Goal: Task Accomplishment & Management: Complete application form

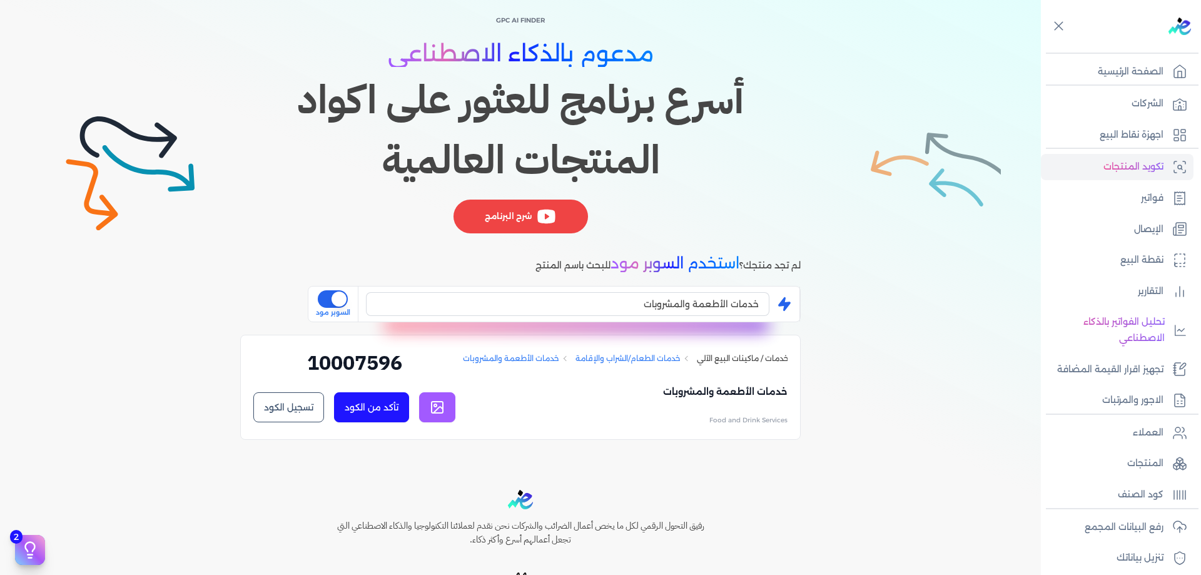
scroll to position [67, 0]
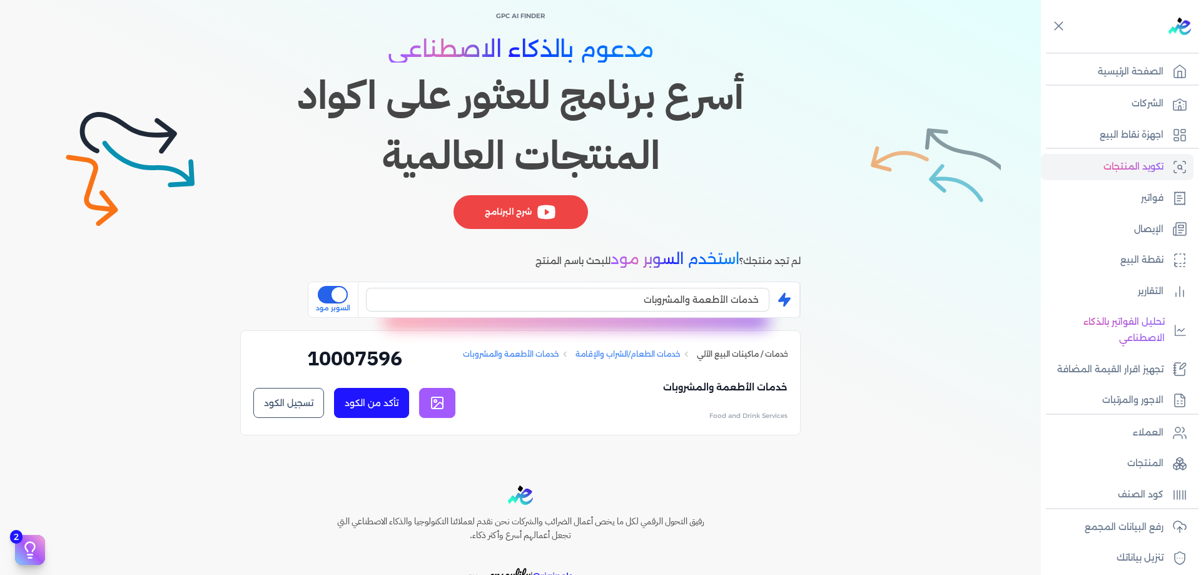
click at [367, 349] on h2 "10007596" at bounding box center [354, 363] width 202 height 39
copy h2 "10007596"
click at [964, 214] on div "GPC AI Finder مدعوم بالذكاء الاصطناعي أسرع برنامج للعثور على اكواد المنتجات الع…" at bounding box center [520, 221] width 1041 height 477
click at [1175, 466] on icon at bounding box center [1180, 463] width 15 height 15
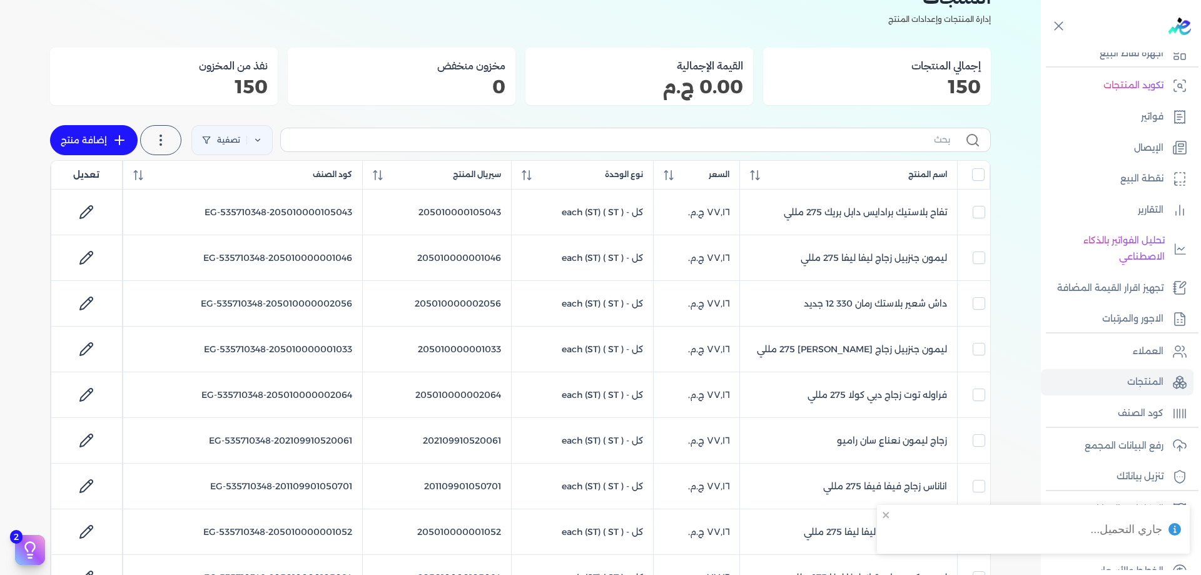
scroll to position [83, 0]
click at [1158, 445] on p "رفع البيانات المجمع" at bounding box center [1124, 444] width 79 height 16
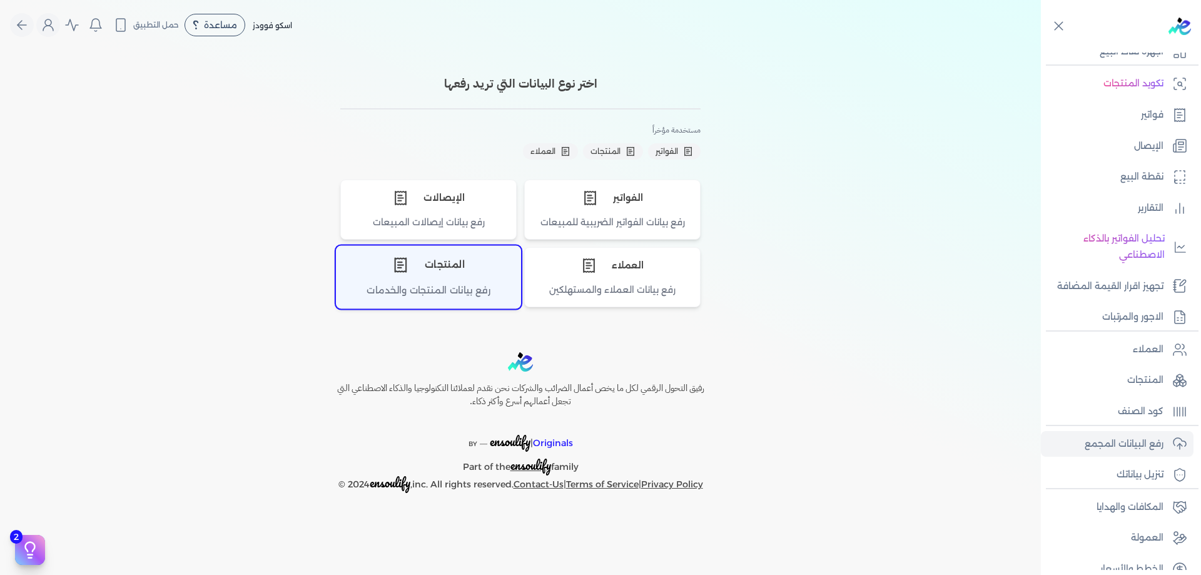
click at [447, 260] on div "المنتجات" at bounding box center [429, 266] width 184 height 38
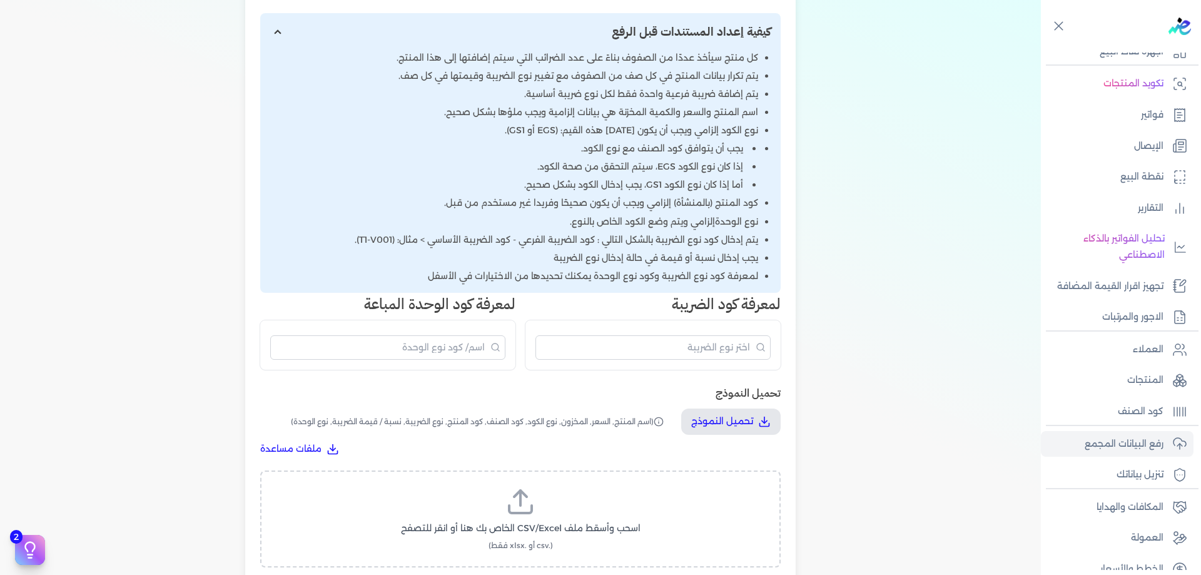
scroll to position [250, 0]
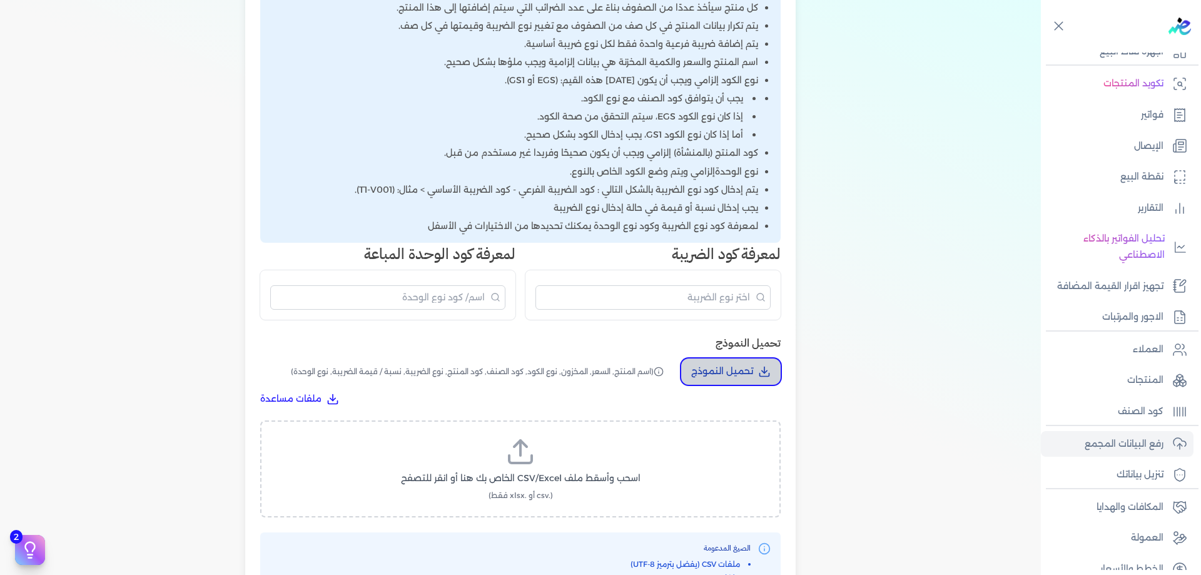
click at [701, 366] on p "تحميل النموذج" at bounding box center [722, 372] width 62 height 16
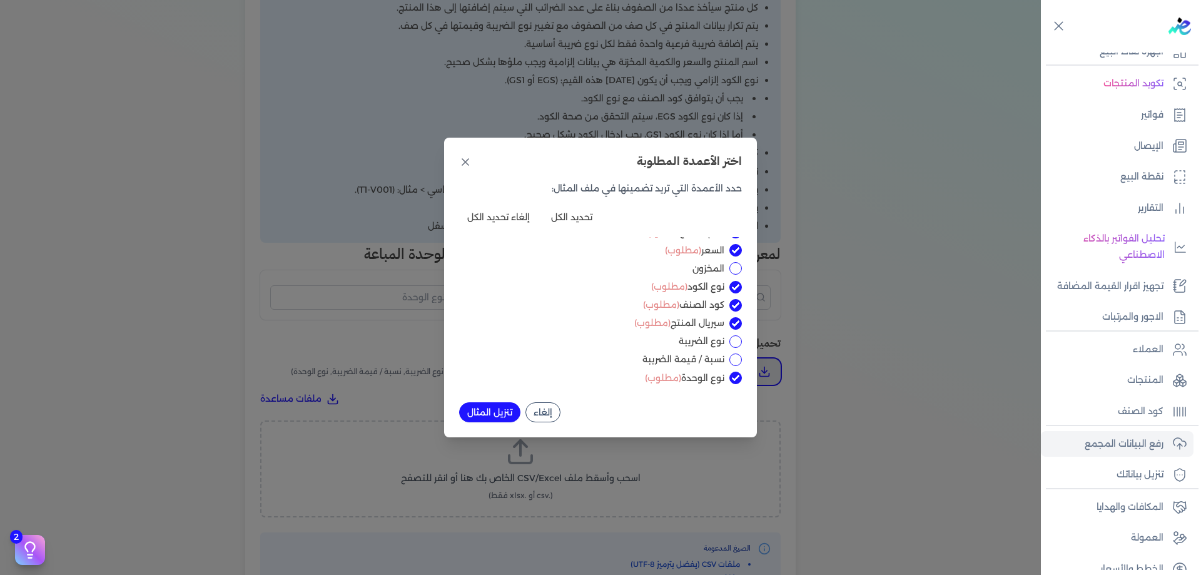
scroll to position [14, 0]
click at [724, 340] on label "نوع الضريبة" at bounding box center [591, 338] width 265 height 13
click at [730, 340] on input "نوع الضريبة" at bounding box center [736, 339] width 13 height 13
checkbox input "true"
click at [728, 351] on div "نسبة / قيمة الضريبة" at bounding box center [600, 356] width 283 height 13
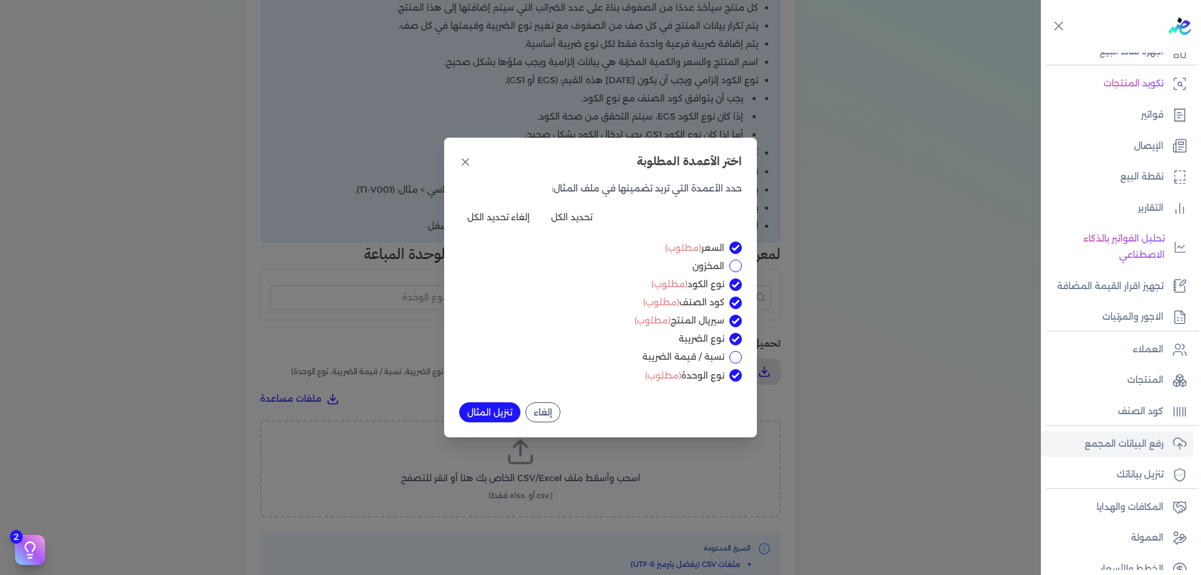
click at [730, 362] on div "نسبة / قيمة الضريبة" at bounding box center [600, 356] width 283 height 13
click at [731, 360] on input "نسبة / قيمة الضريبة" at bounding box center [736, 357] width 13 height 13
checkbox input "true"
click at [483, 417] on button "تنزيل المثال" at bounding box center [489, 412] width 61 height 20
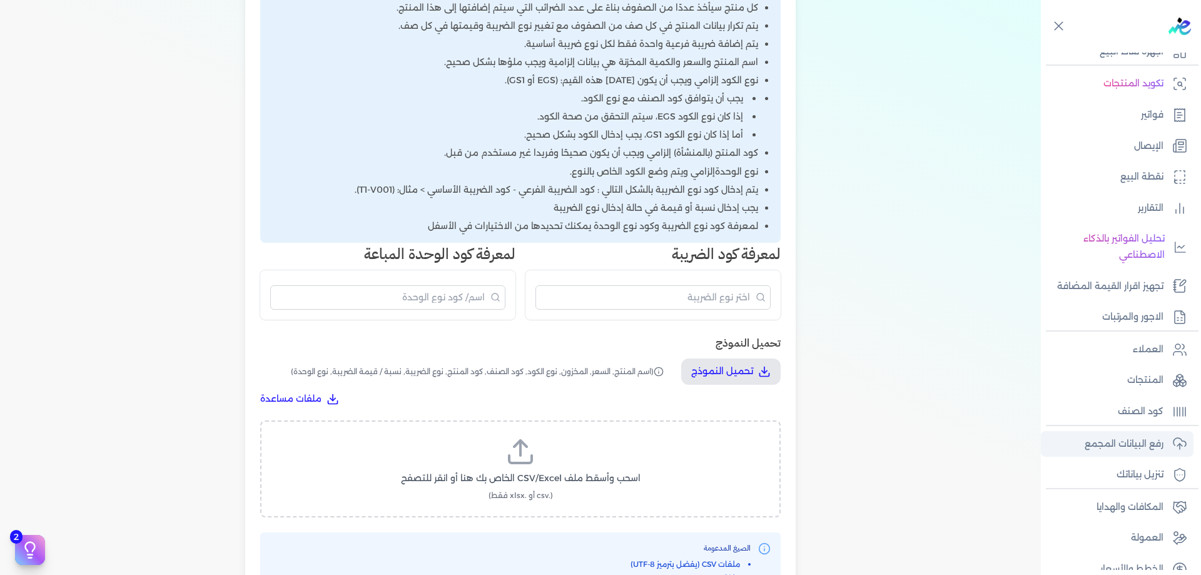
click at [1150, 448] on p "رفع البيانات المجمع" at bounding box center [1124, 444] width 79 height 16
click at [1144, 404] on p "كود الصنف" at bounding box center [1141, 412] width 46 height 16
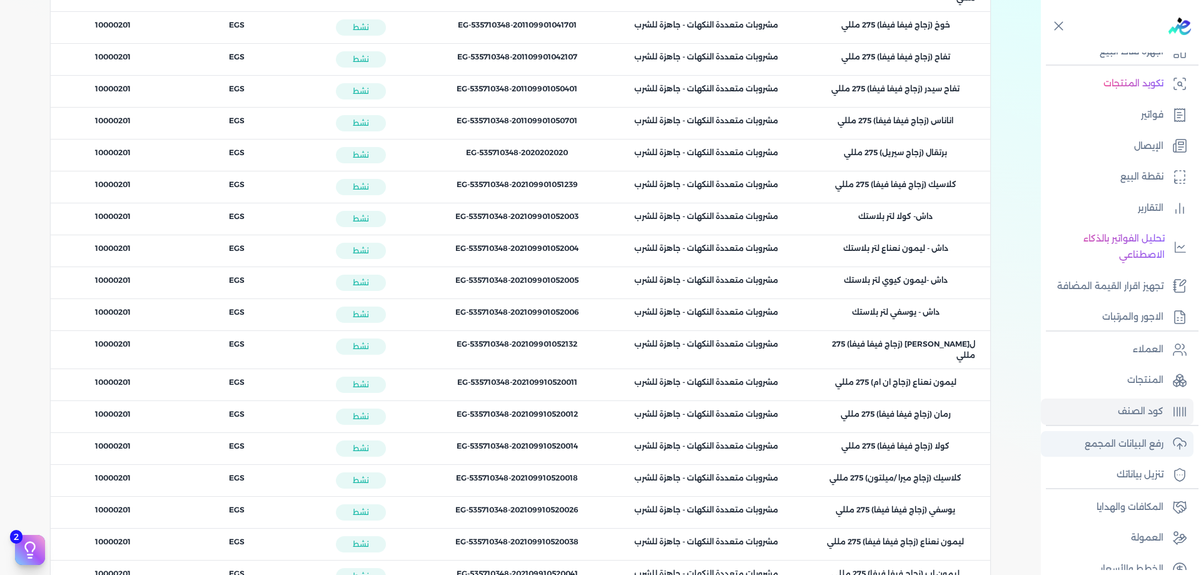
click at [1152, 442] on p "رفع البيانات المجمع" at bounding box center [1124, 444] width 79 height 16
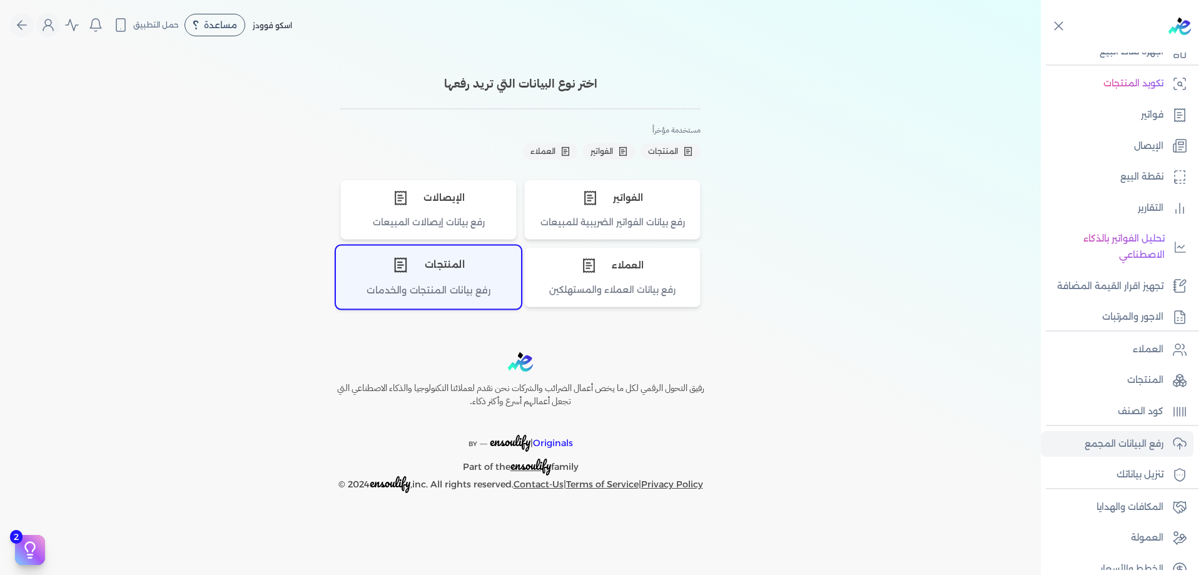
click at [450, 272] on div "المنتجات" at bounding box center [429, 266] width 184 height 38
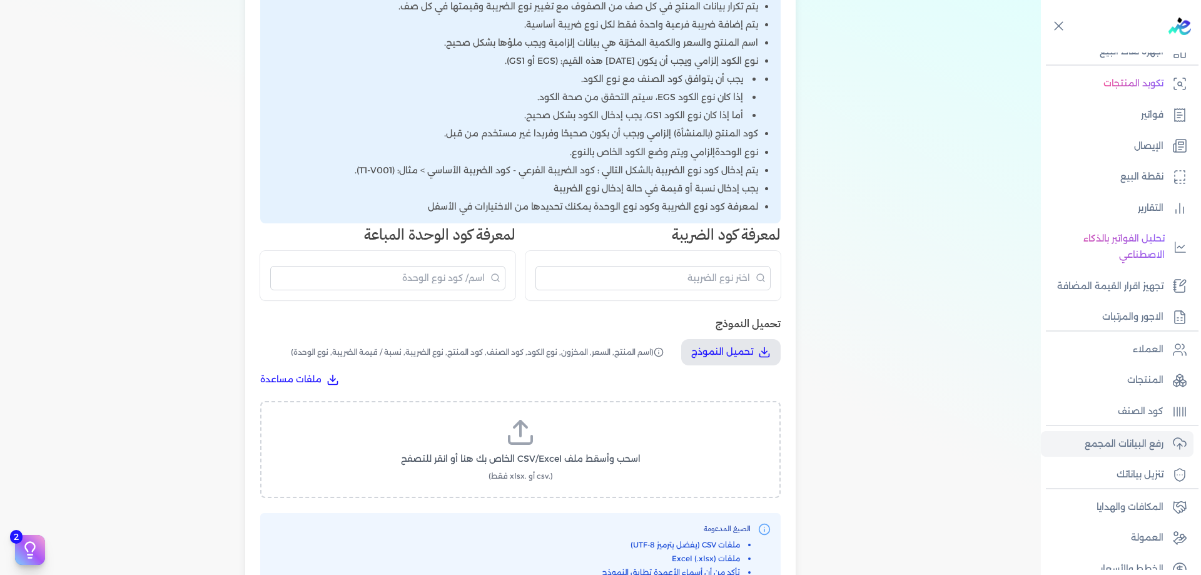
scroll to position [271, 0]
click at [592, 478] on label "اسحب وأسقط ملف CSV/Excel الخاص بك هنا أو انقر للتصفح (.csv أو .xlsx فقط)" at bounding box center [521, 448] width 488 height 64
click at [0, 0] on input "اسحب وأسقط ملف CSV/Excel الخاص بك هنا أو انقر للتصفح (.csv أو .xlsx فقط)" at bounding box center [0, 0] width 0 height 0
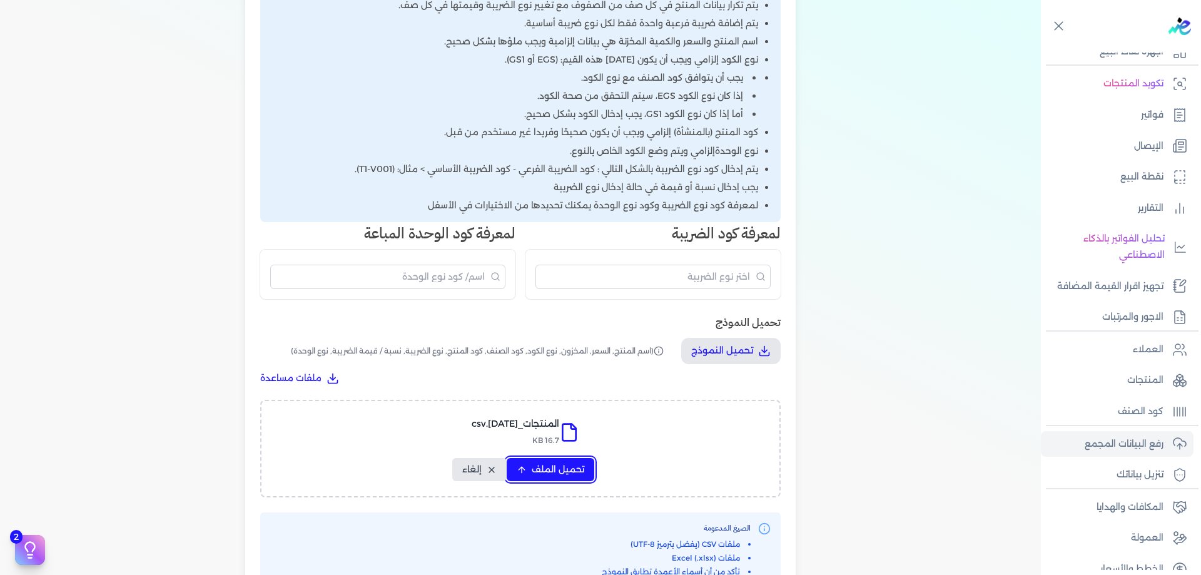
click at [561, 462] on button "تحميل الملف" at bounding box center [551, 469] width 88 height 23
select select "اسم المنتج"
select select "السعر"
select select "نوع الكود"
select select "كود الصنف"
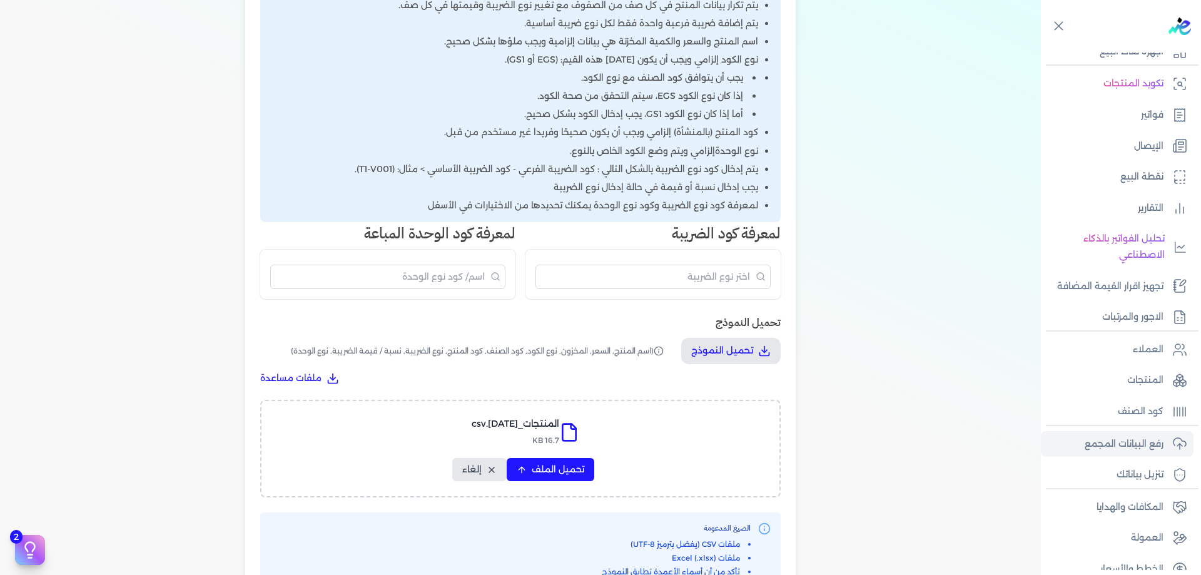
select select "سيريال المنتج"
select select "نوع الضريبة"
select select "نسبة / قيمة الضريبة"
select select "نوع الوحدة"
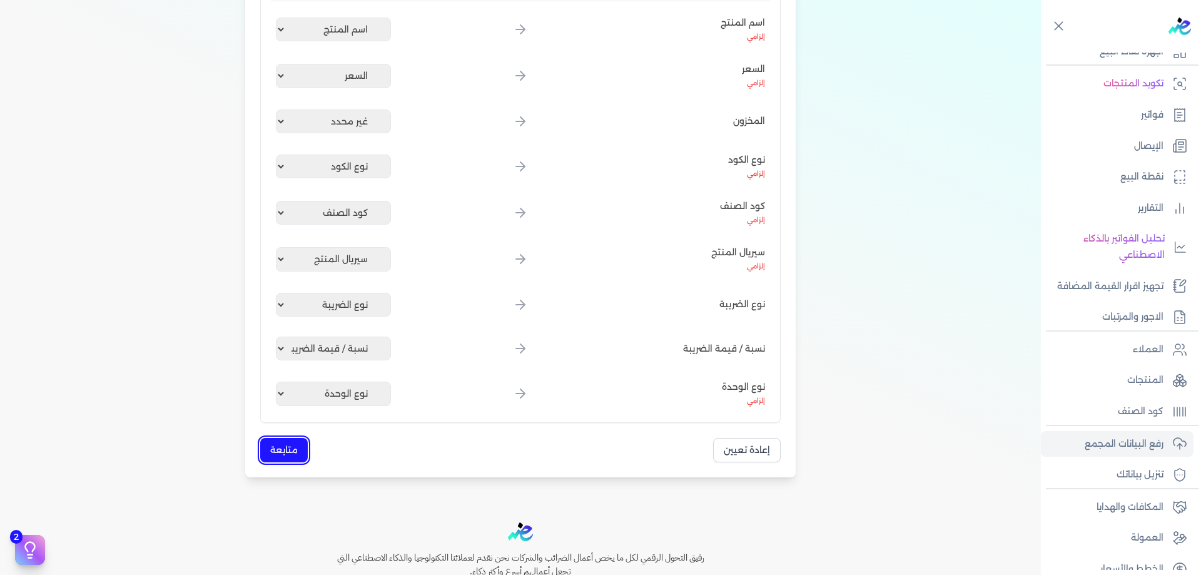
click at [295, 438] on button "متابعة" at bounding box center [284, 450] width 48 height 24
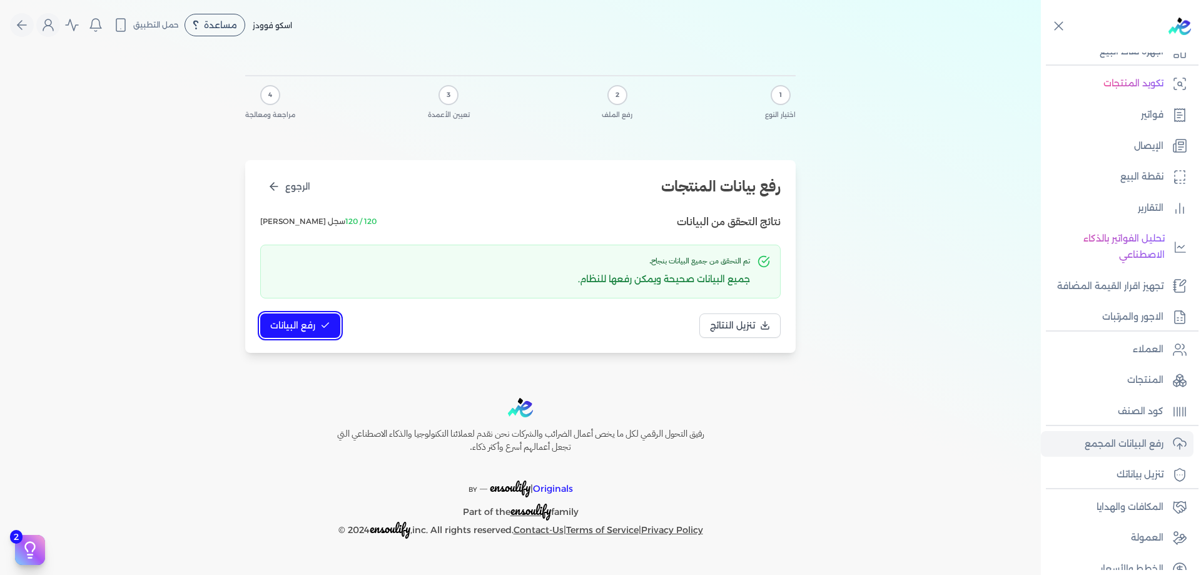
click at [322, 334] on button "رفع البيانات" at bounding box center [300, 325] width 80 height 24
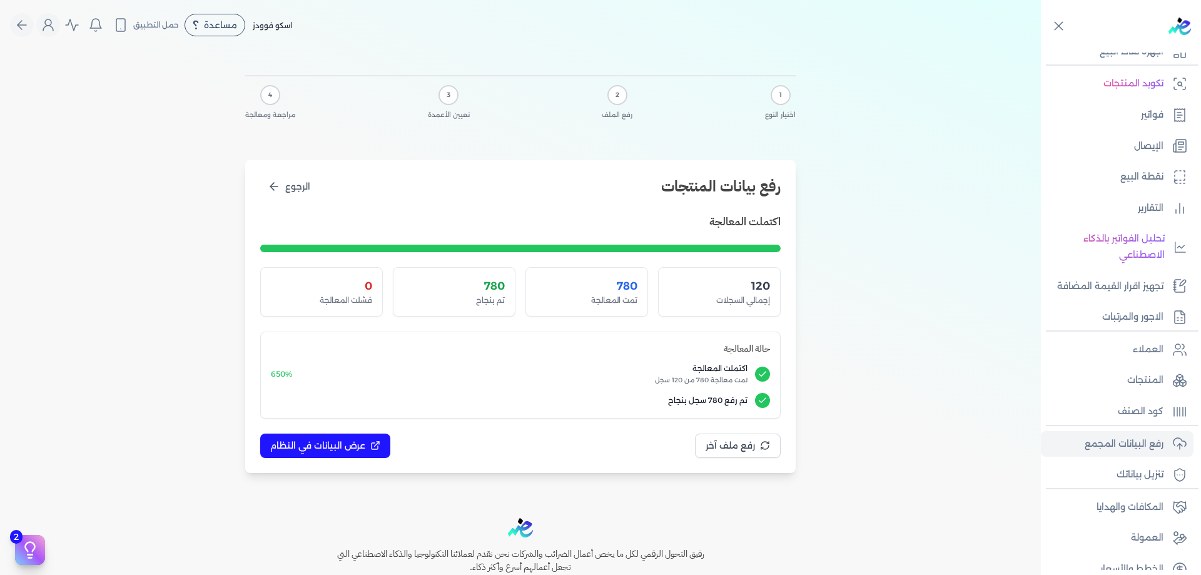
click at [345, 428] on div "اكتملت المعالجة 120 إجمالي السجلات 780 تمت المعالجة 780 تم بنجاح 0 فشلت المعالج…" at bounding box center [520, 335] width 521 height 245
click at [352, 442] on span "عرض البيانات في النظام" at bounding box center [317, 445] width 95 height 13
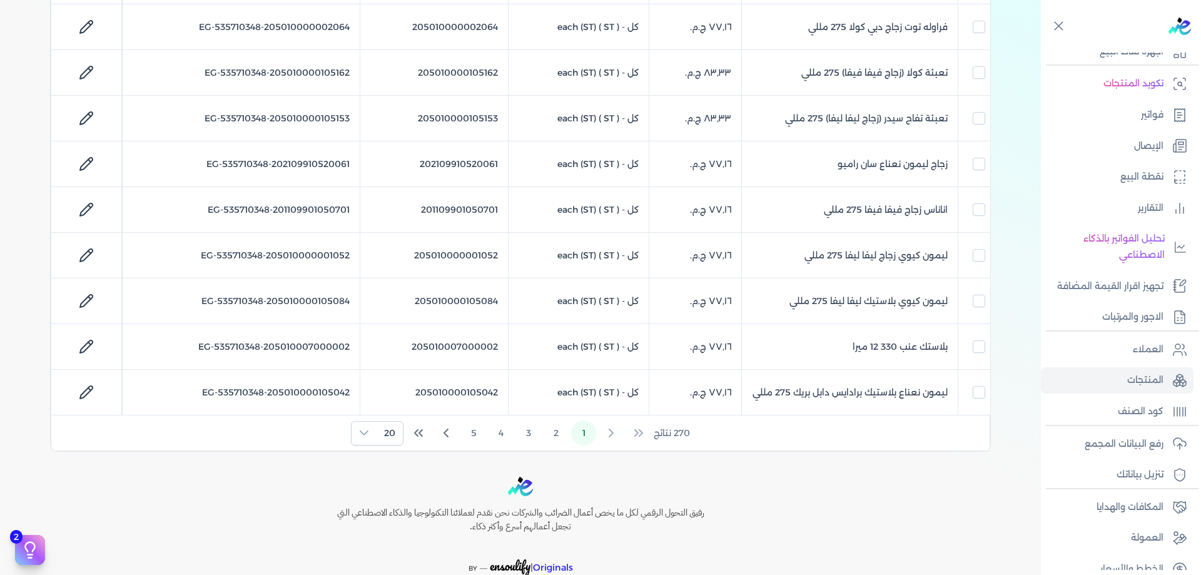
scroll to position [793, 0]
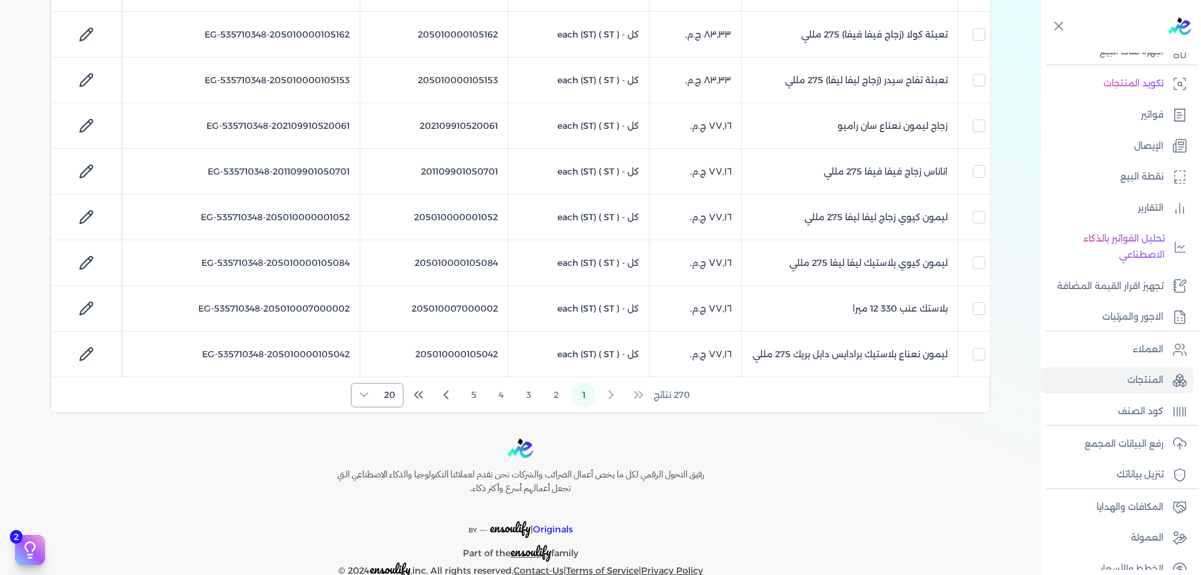
click at [389, 397] on span "20" at bounding box center [390, 395] width 26 height 23
click at [387, 474] on span "100" at bounding box center [387, 472] width 16 height 13
checkbox input "false"
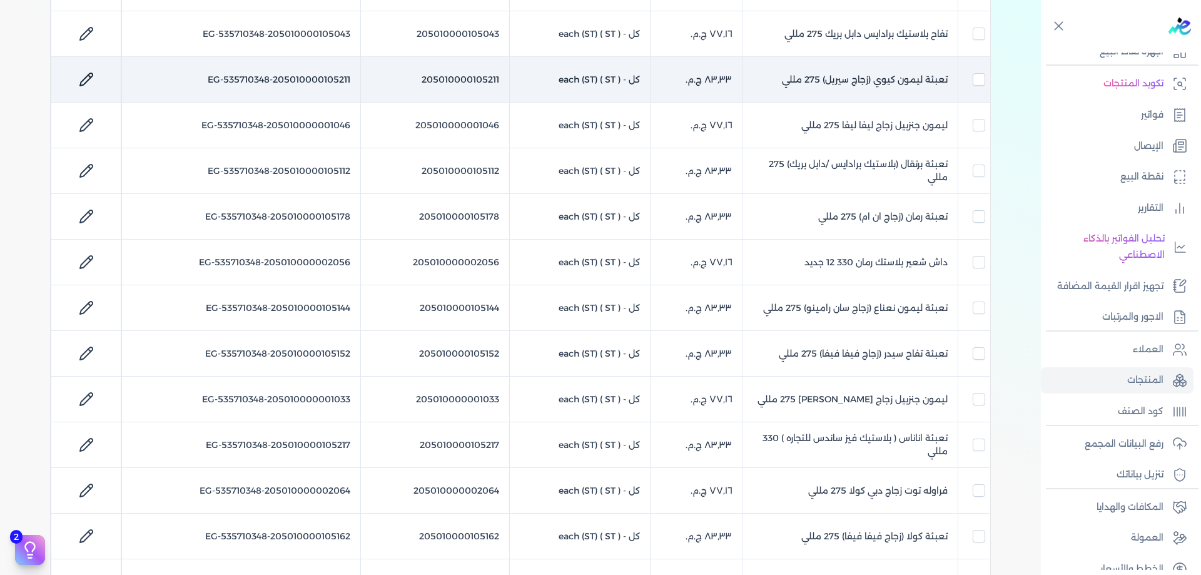
scroll to position [0, 0]
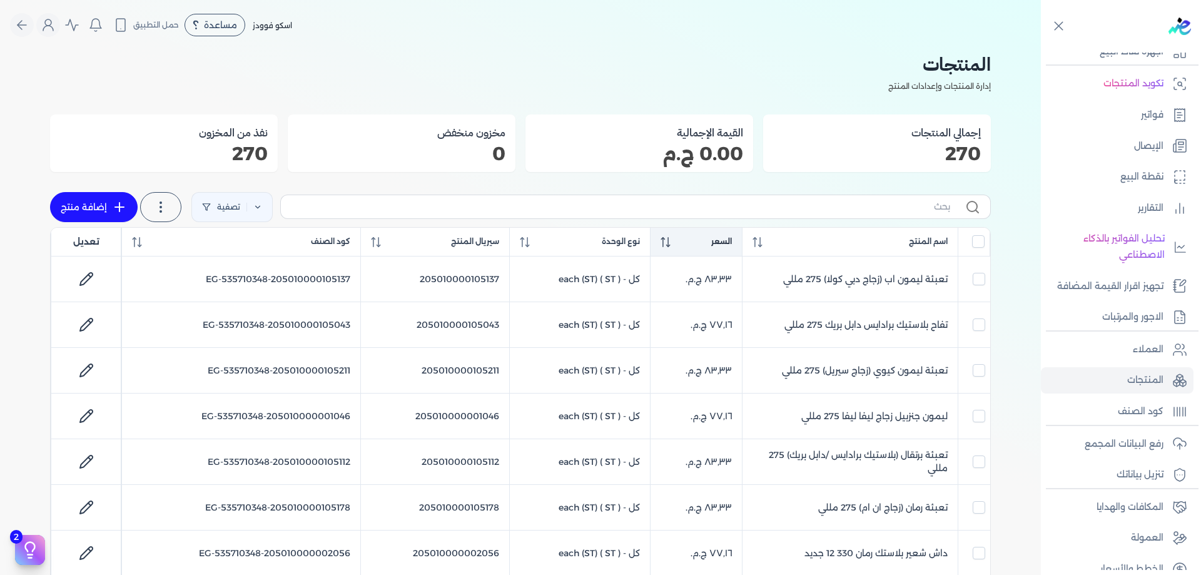
click at [721, 240] on span "السعر" at bounding box center [721, 241] width 21 height 11
click at [721, 240] on span "السعر" at bounding box center [720, 241] width 21 height 11
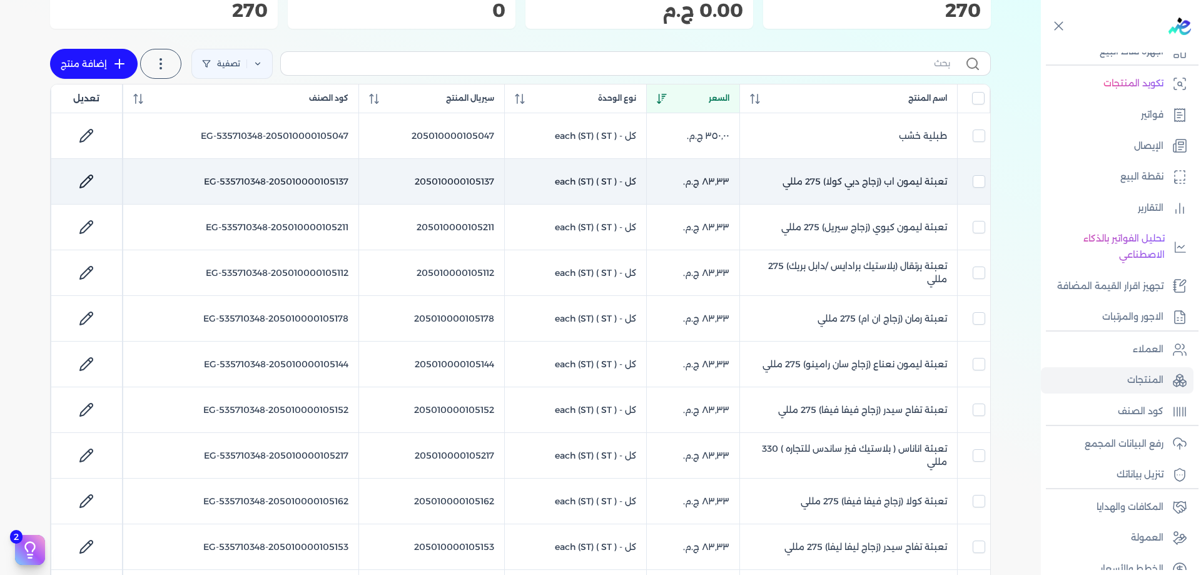
scroll to position [146, 0]
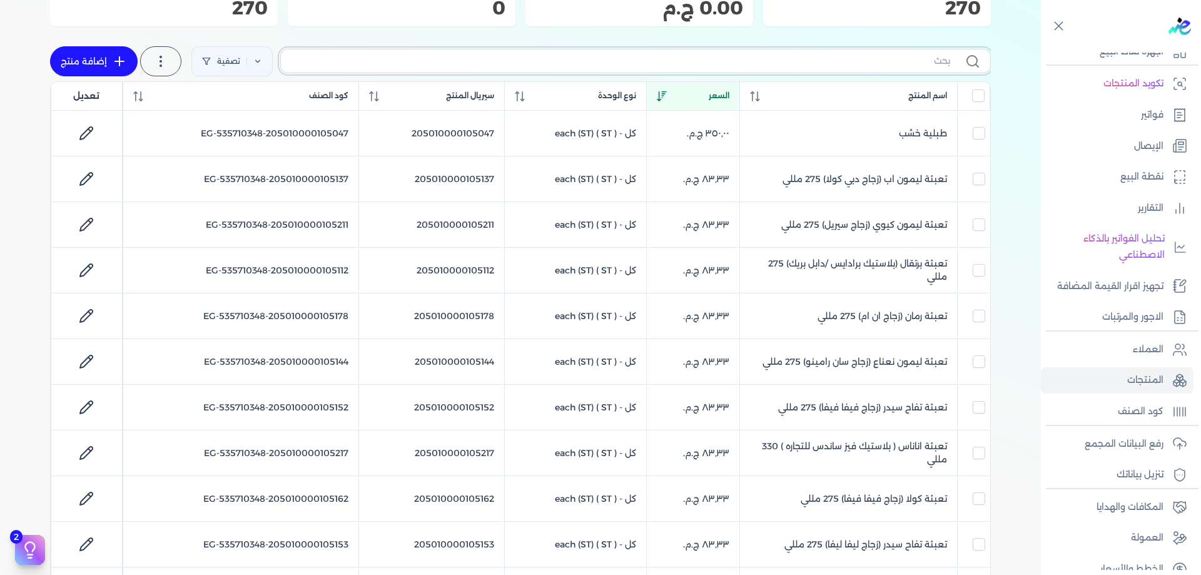
click at [889, 56] on input "text" at bounding box center [621, 60] width 660 height 13
type input "ju"
checkbox input "false"
type input "j"
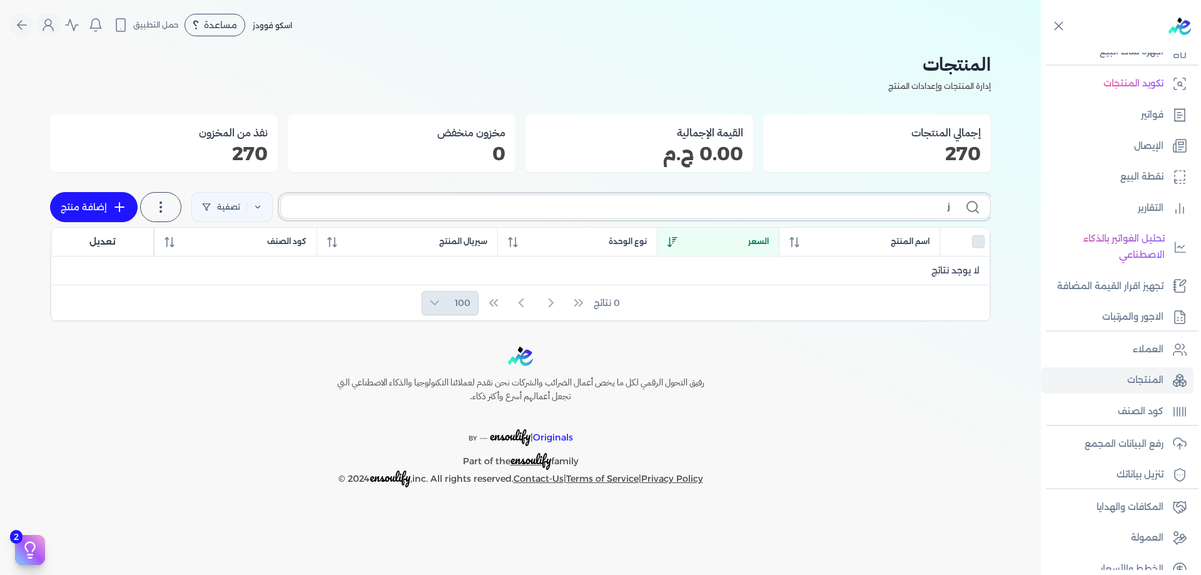
type input "ju"
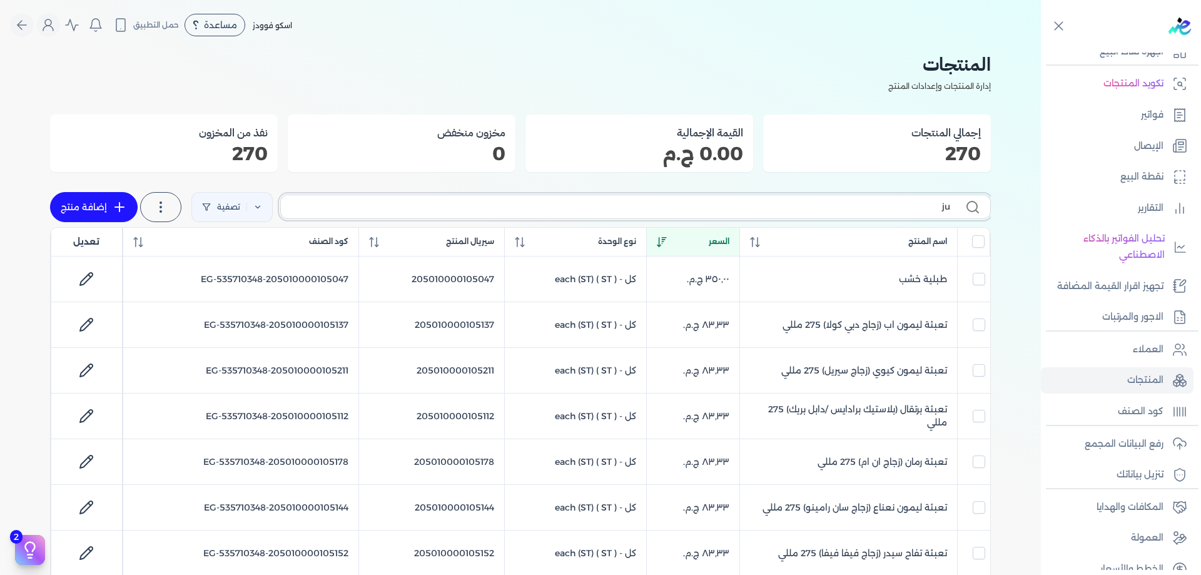
checkbox input "false"
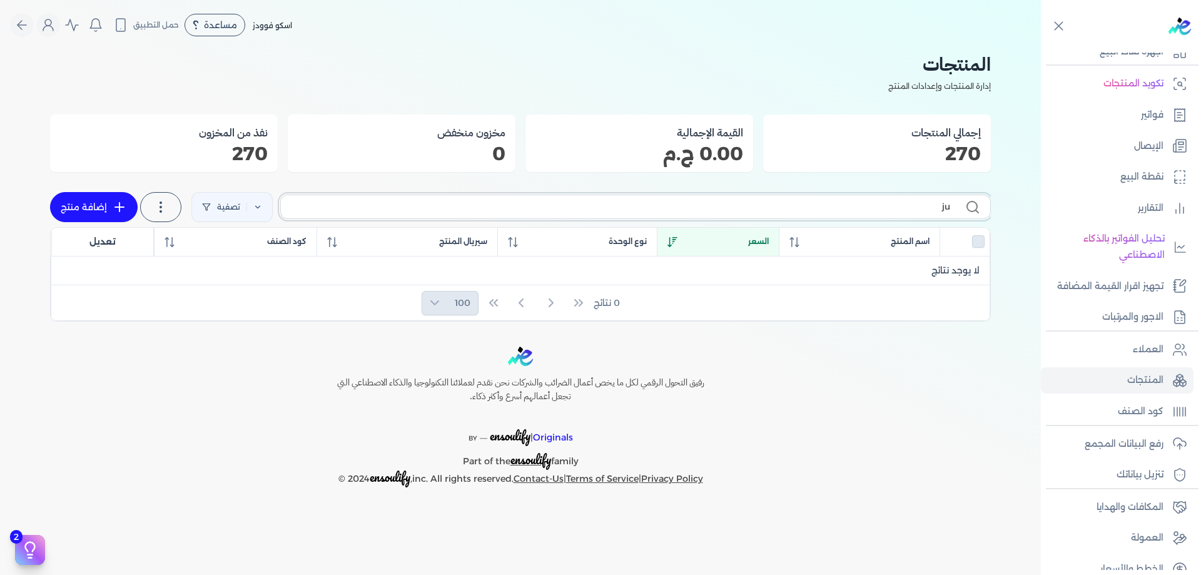
type input "ju"
click at [860, 216] on label "ju" at bounding box center [635, 207] width 711 height 24
click at [860, 213] on input "ju" at bounding box center [621, 206] width 660 height 13
click at [860, 216] on label "ju" at bounding box center [635, 207] width 711 height 24
click at [860, 213] on input "ju" at bounding box center [621, 206] width 660 height 13
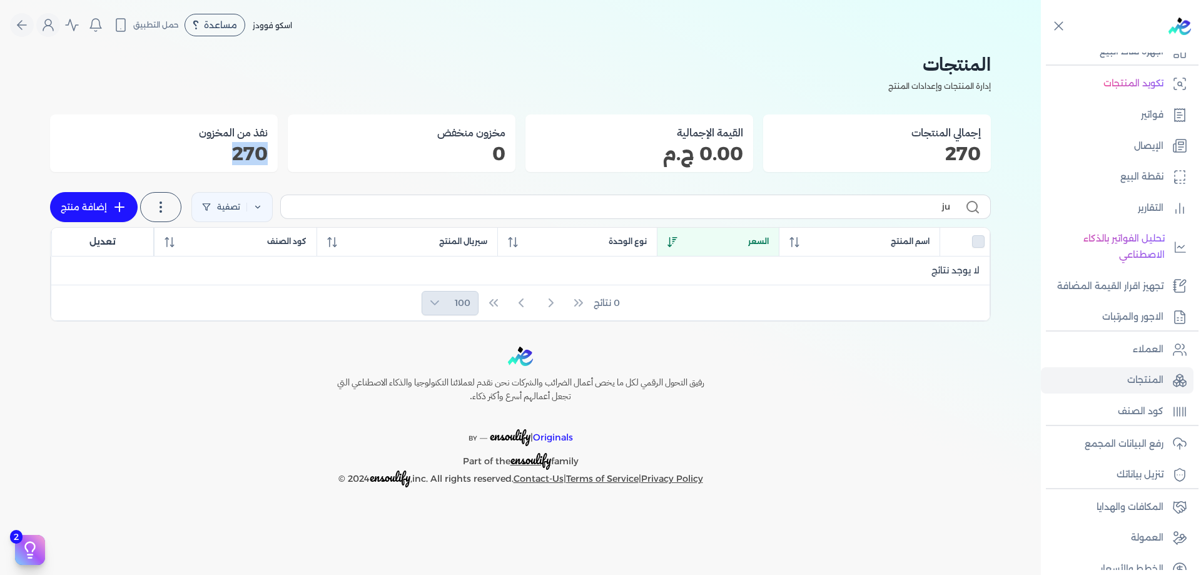
click at [860, 216] on label "ju" at bounding box center [635, 207] width 711 height 24
click at [860, 213] on input "ju" at bounding box center [621, 206] width 660 height 13
click at [869, 213] on input "ju" at bounding box center [621, 206] width 660 height 13
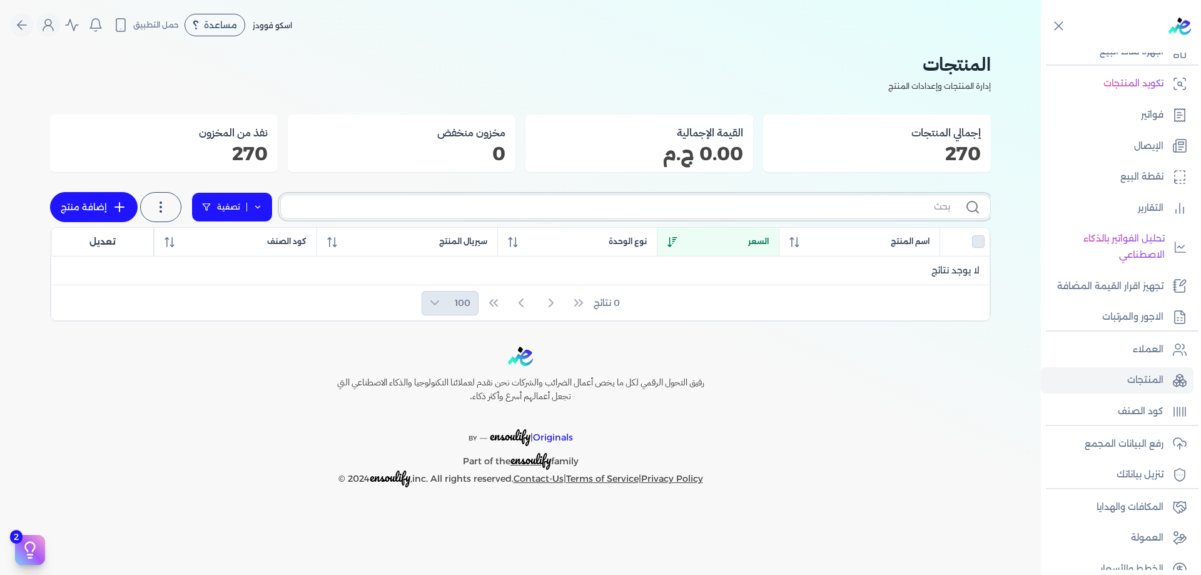
checkbox input "false"
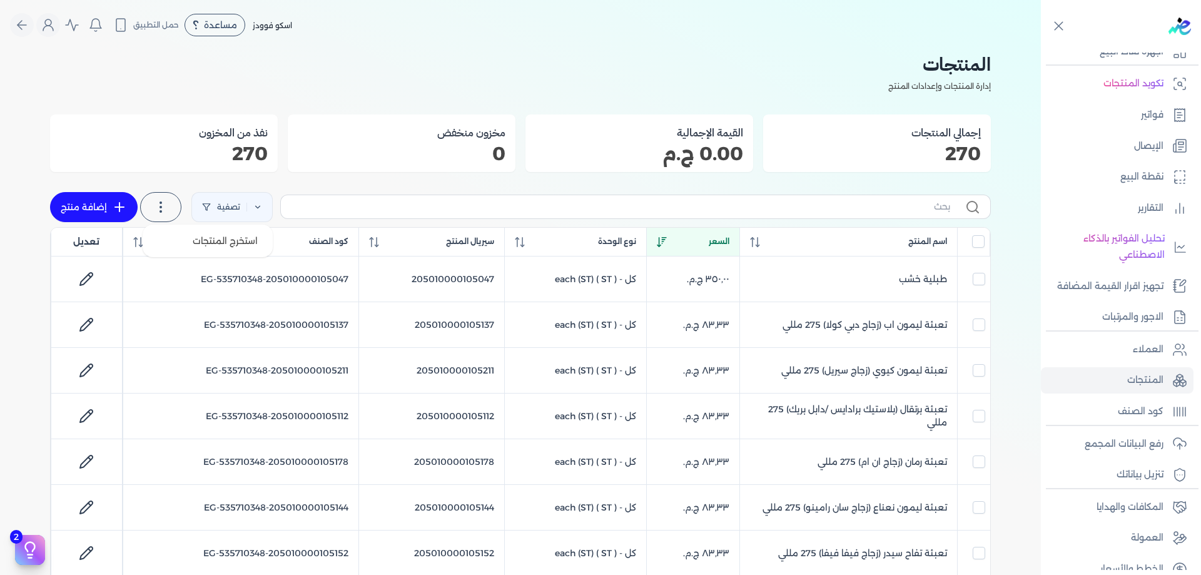
click at [154, 204] on label at bounding box center [160, 207] width 41 height 30
click at [201, 246] on span "استخرج المنتجات" at bounding box center [225, 241] width 65 height 13
click at [617, 68] on h2 "المنتجات" at bounding box center [520, 64] width 941 height 28
